Goal: Information Seeking & Learning: Learn about a topic

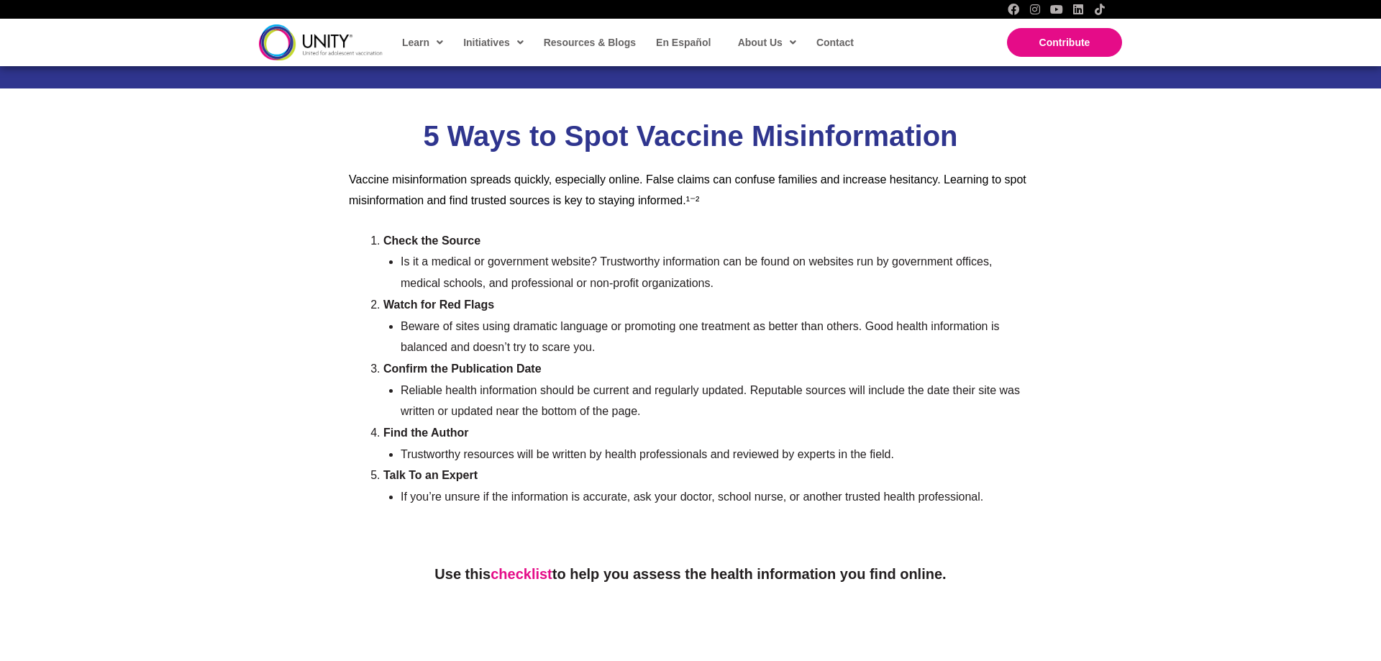
scroll to position [3228, 0]
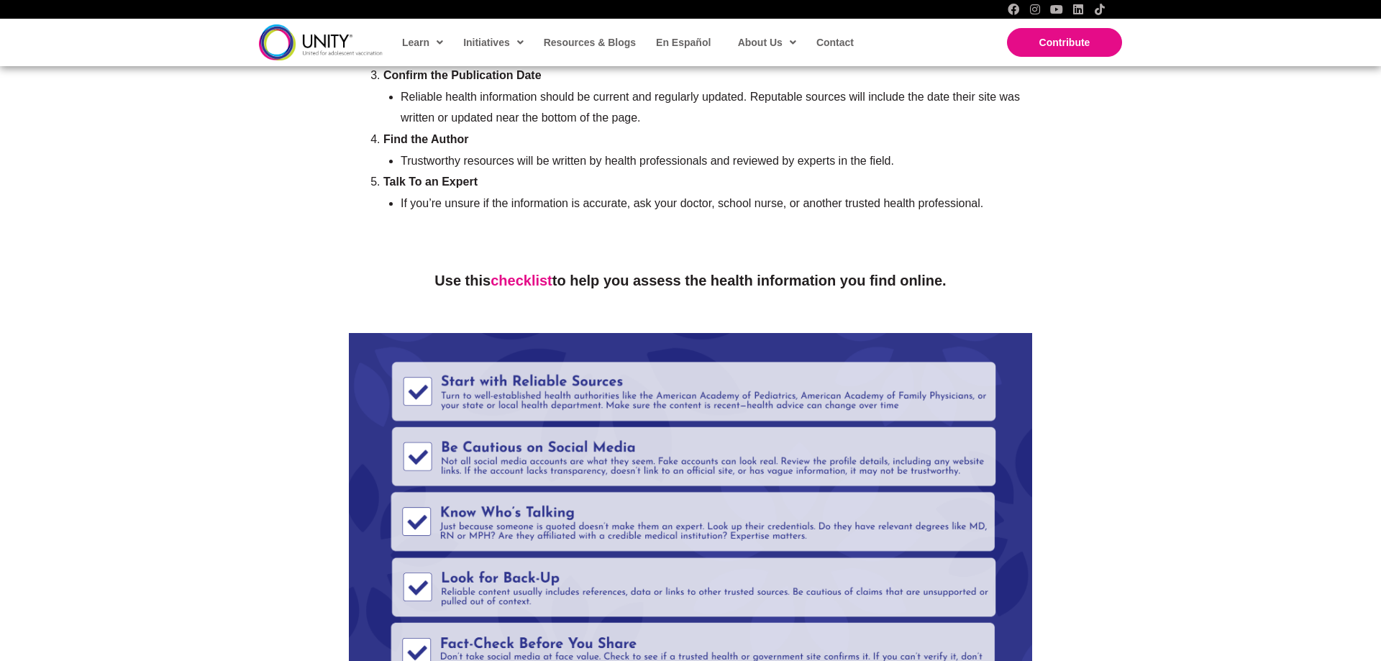
click at [510, 273] on link "checklist" at bounding box center [522, 281] width 62 height 16
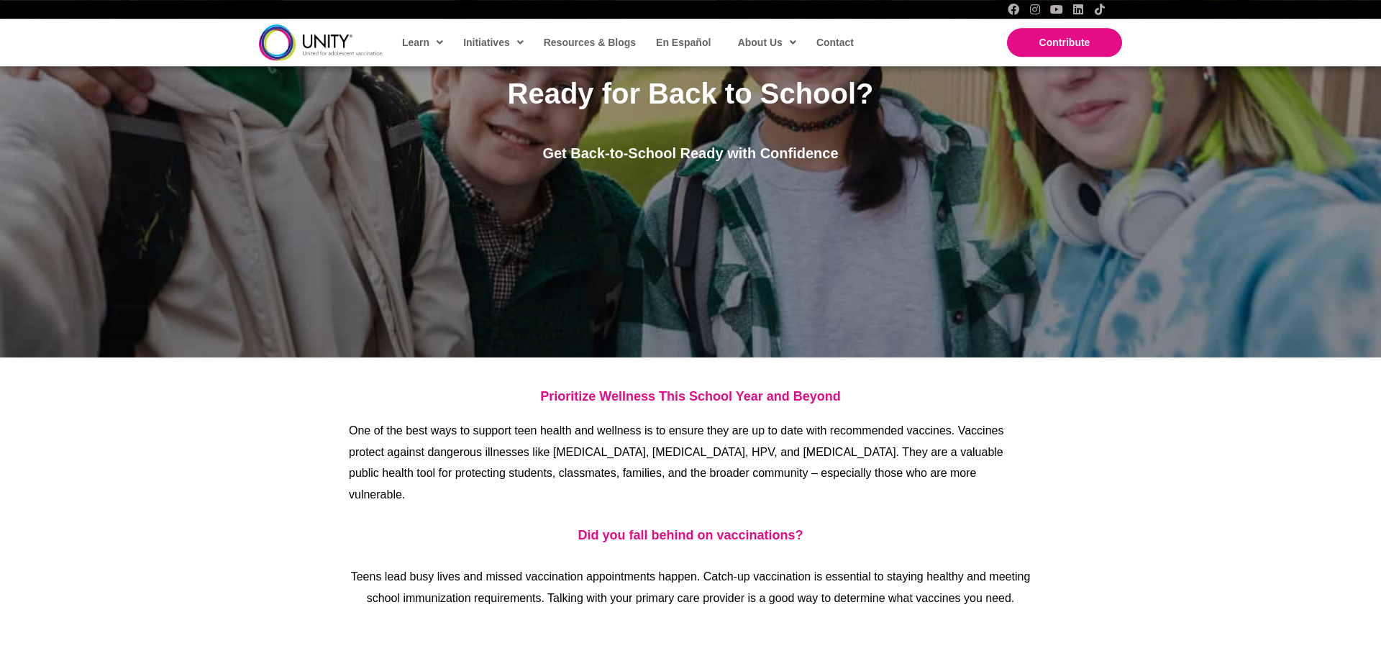
scroll to position [367, 0]
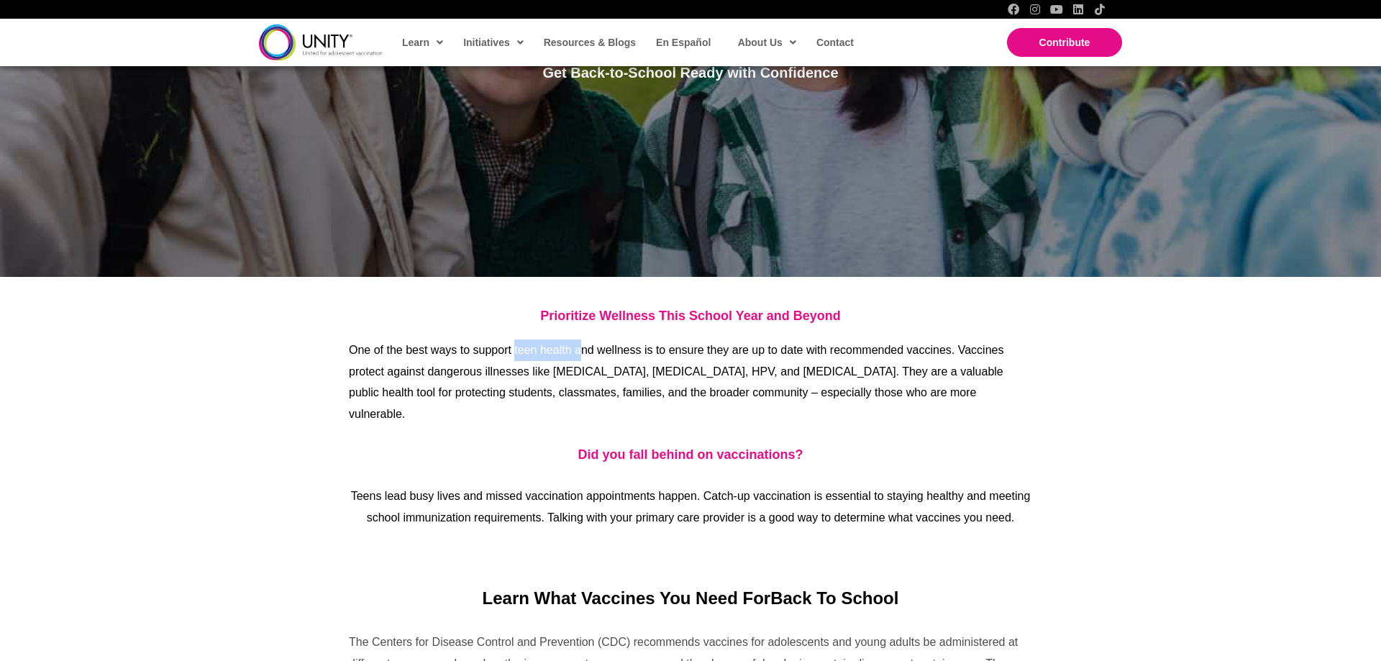
drag, startPoint x: 514, startPoint y: 348, endPoint x: 580, endPoint y: 349, distance: 65.5
click at [580, 349] on span "One of the best ways to support teen health and wellness is to ensure they are …" at bounding box center [676, 382] width 655 height 76
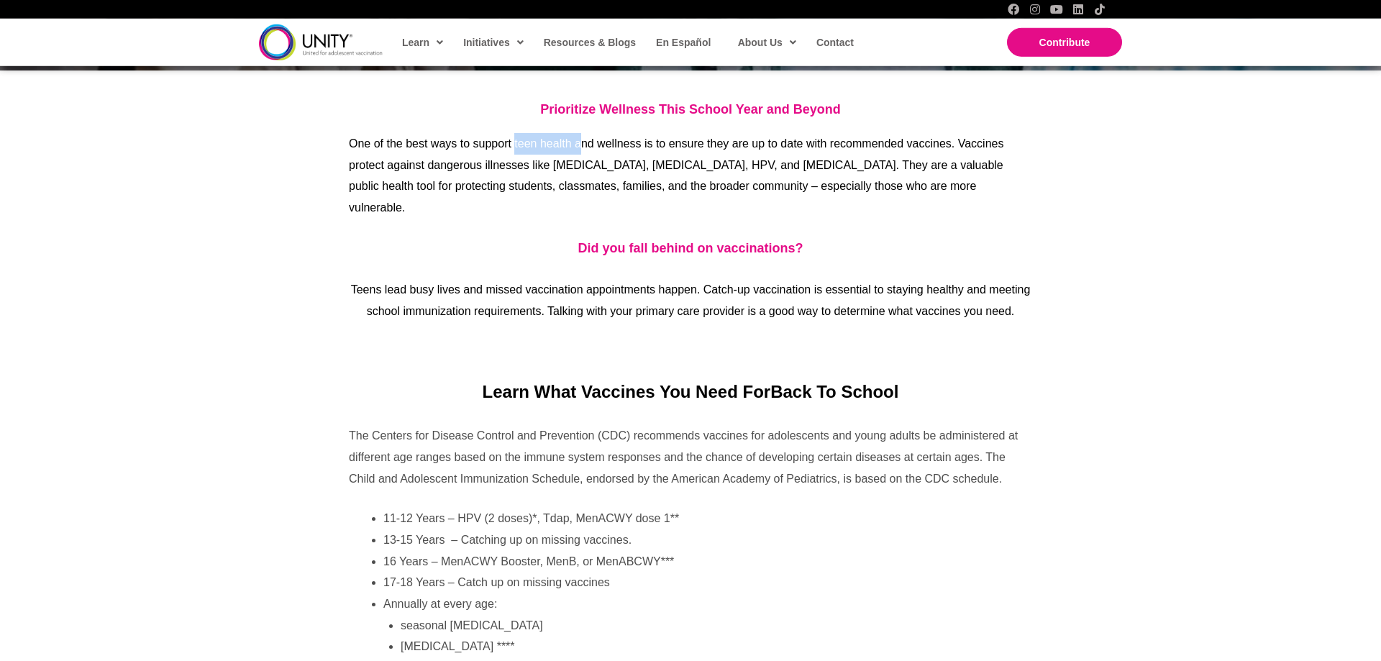
scroll to position [587, 0]
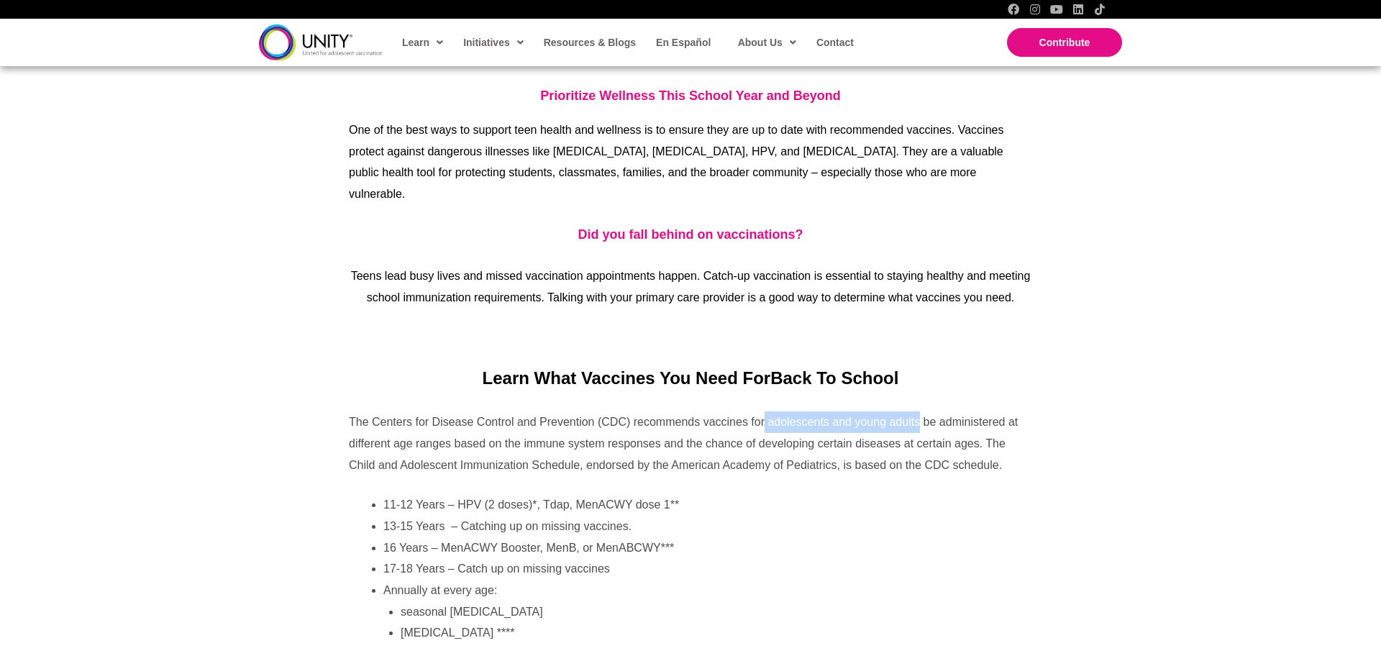
drag, startPoint x: 766, startPoint y: 406, endPoint x: 918, endPoint y: 403, distance: 152.5
click at [918, 411] on p "The Centers for Disease Control and Prevention (CDC) recommends vaccines for ad…" at bounding box center [690, 443] width 683 height 64
copy p "adolescents and young adults"
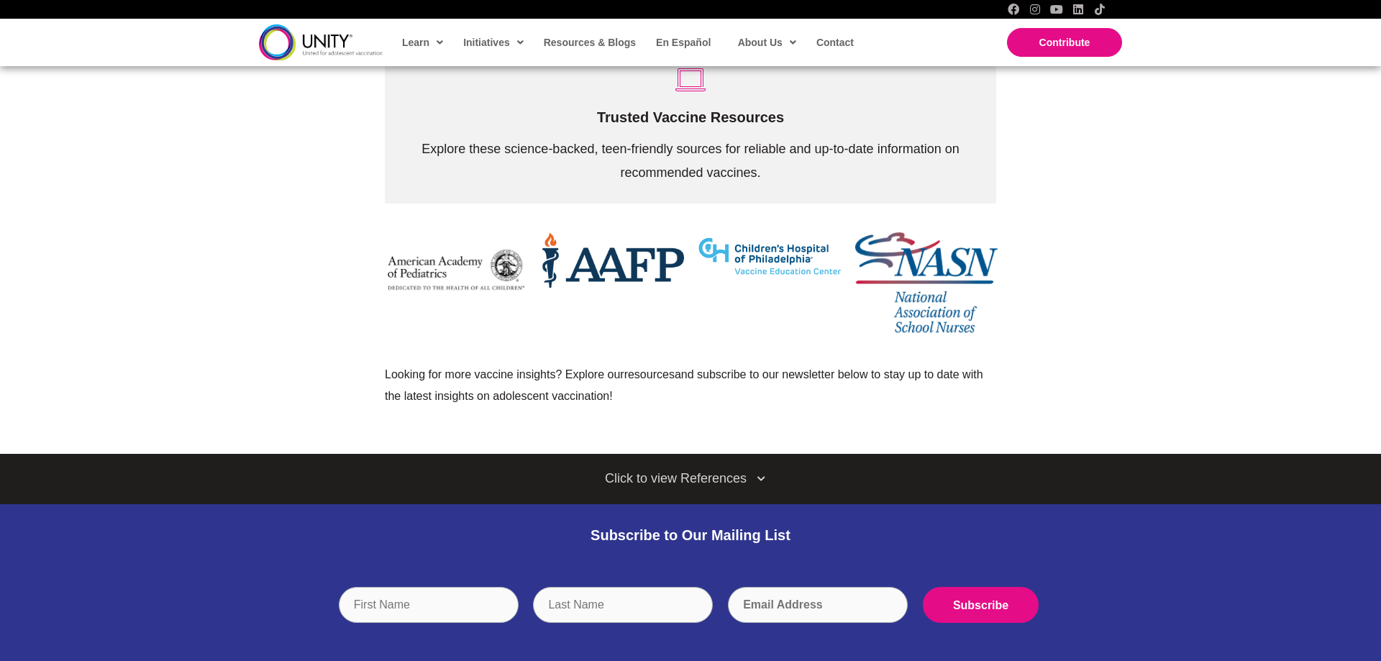
scroll to position [4929, 0]
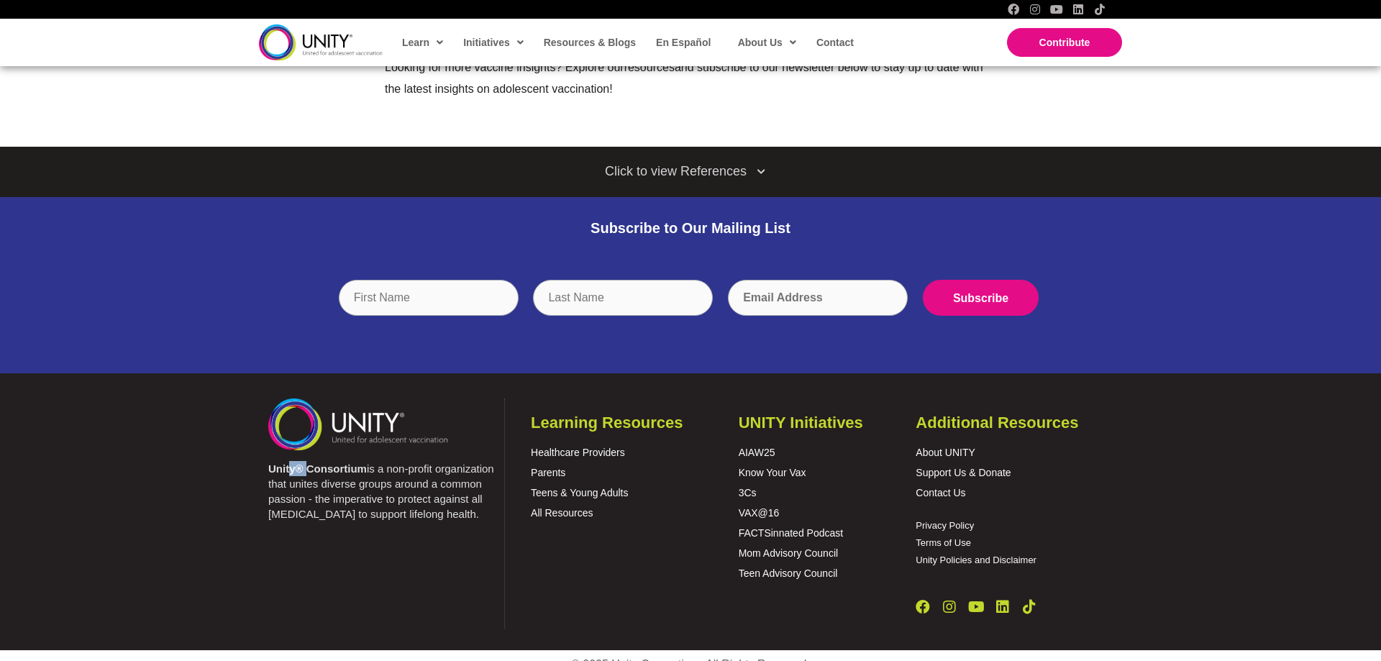
drag, startPoint x: 292, startPoint y: 455, endPoint x: 305, endPoint y: 454, distance: 13.0
click at [305, 462] on strong "Unity® Consortium" at bounding box center [317, 468] width 99 height 12
click at [300, 462] on strong "Unity® Consortium" at bounding box center [317, 468] width 99 height 12
copy strong "®"
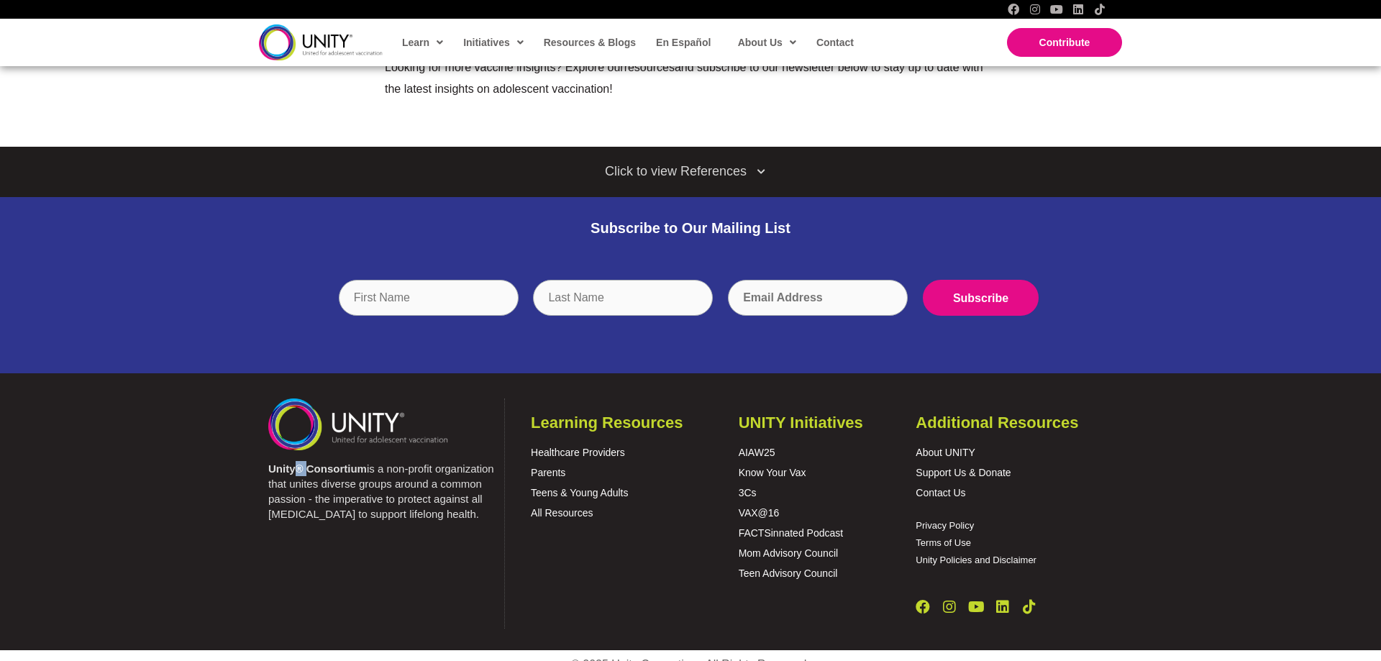
copy strong "®"
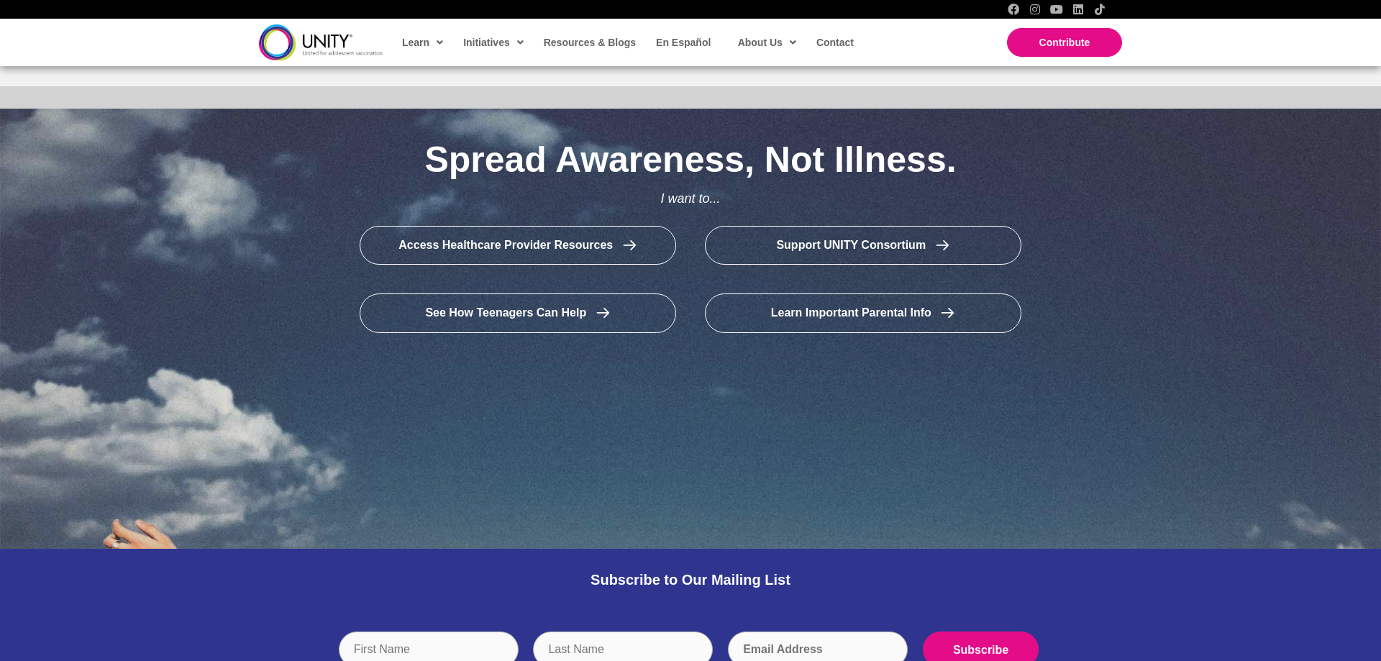
scroll to position [1880, 0]
